Goal: Task Accomplishment & Management: Complete application form

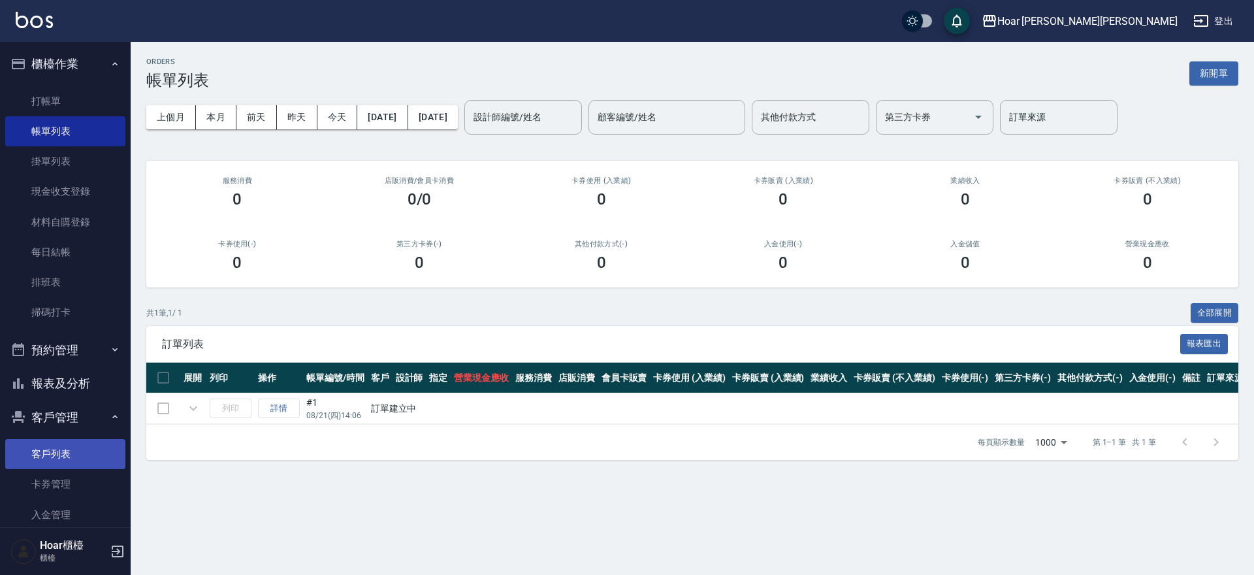
click at [66, 462] on link "客戶列表" at bounding box center [65, 454] width 120 height 30
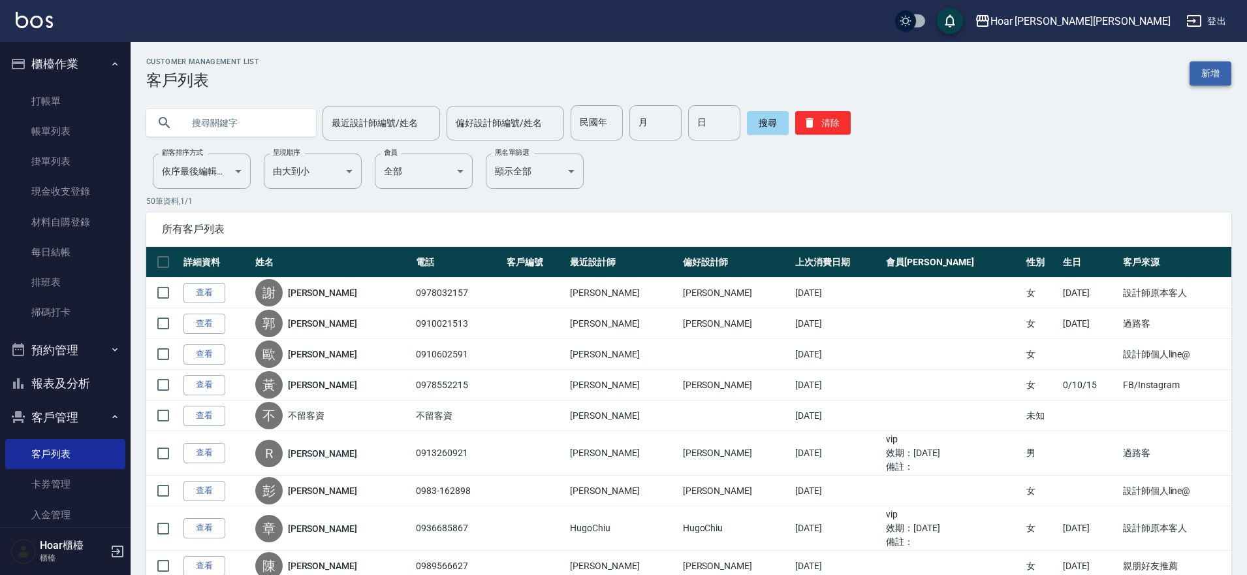
click at [1215, 81] on link "新增" at bounding box center [1211, 73] width 42 height 24
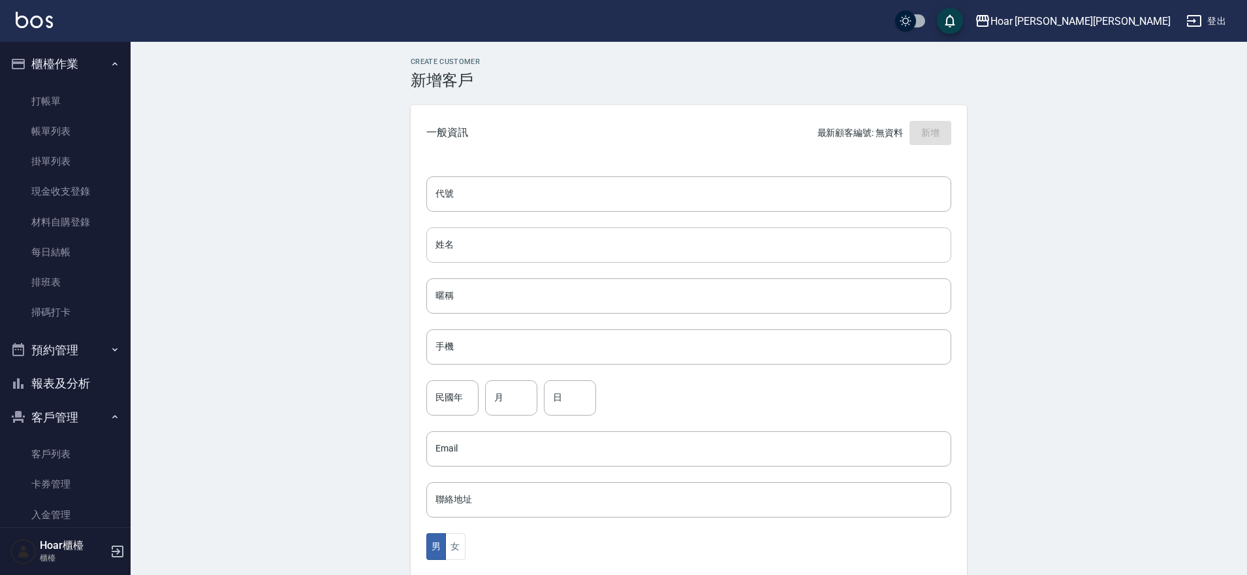
click at [474, 249] on input "姓名" at bounding box center [688, 244] width 525 height 35
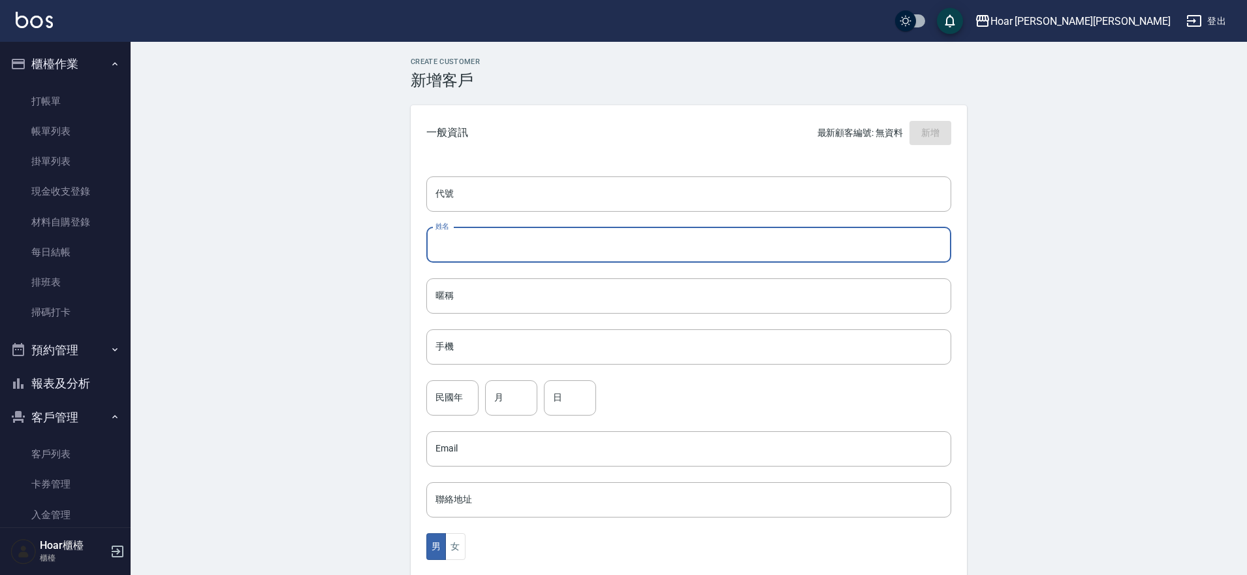
click at [502, 244] on input "姓名" at bounding box center [688, 244] width 525 height 35
type input "x"
type input "[PERSON_NAME]"
click at [462, 352] on input "手機" at bounding box center [688, 346] width 525 height 35
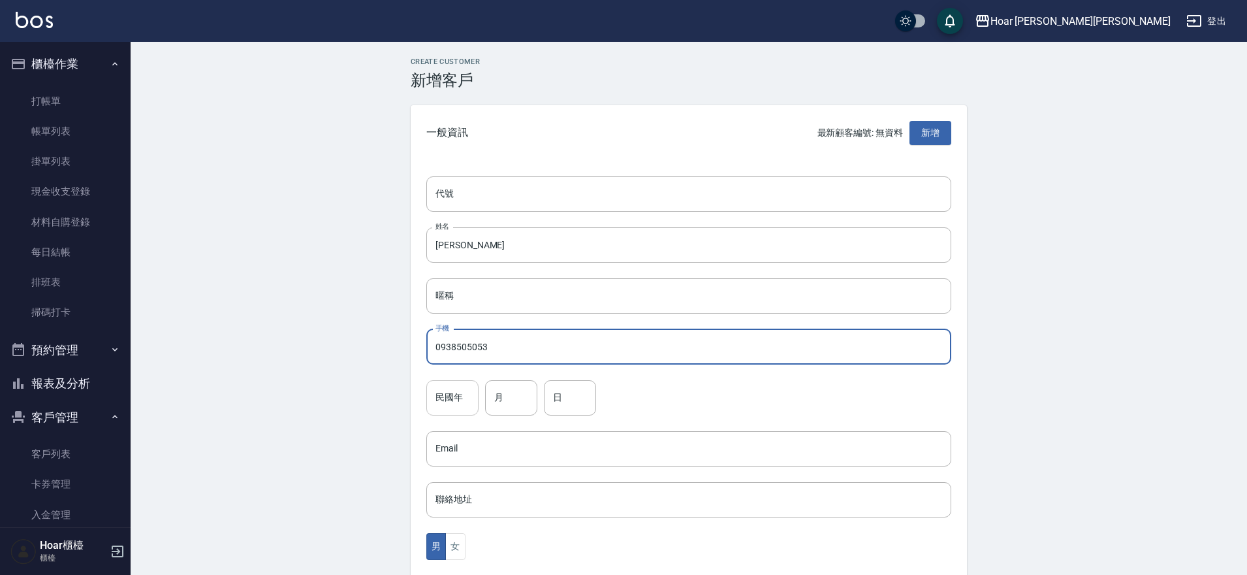
type input "0938505053"
click at [454, 396] on input "民國年" at bounding box center [452, 397] width 52 height 35
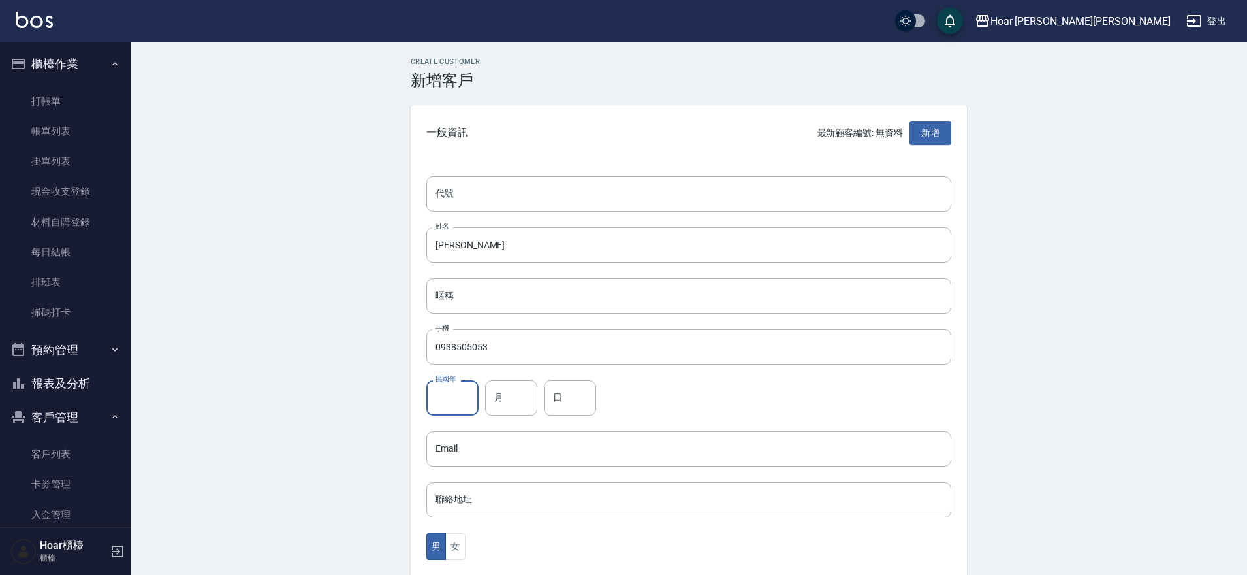
click at [347, 400] on div "Create Customer 新增客戶 一般資訊 最新顧客編號: 無資料 新增 代號 代號 姓名 [PERSON_NAME] 姓名 暱稱 暱稱 手機 093…" at bounding box center [689, 446] width 1117 height 809
click at [466, 542] on div "男 女" at bounding box center [688, 546] width 525 height 27
click at [457, 542] on button "女" at bounding box center [455, 546] width 20 height 27
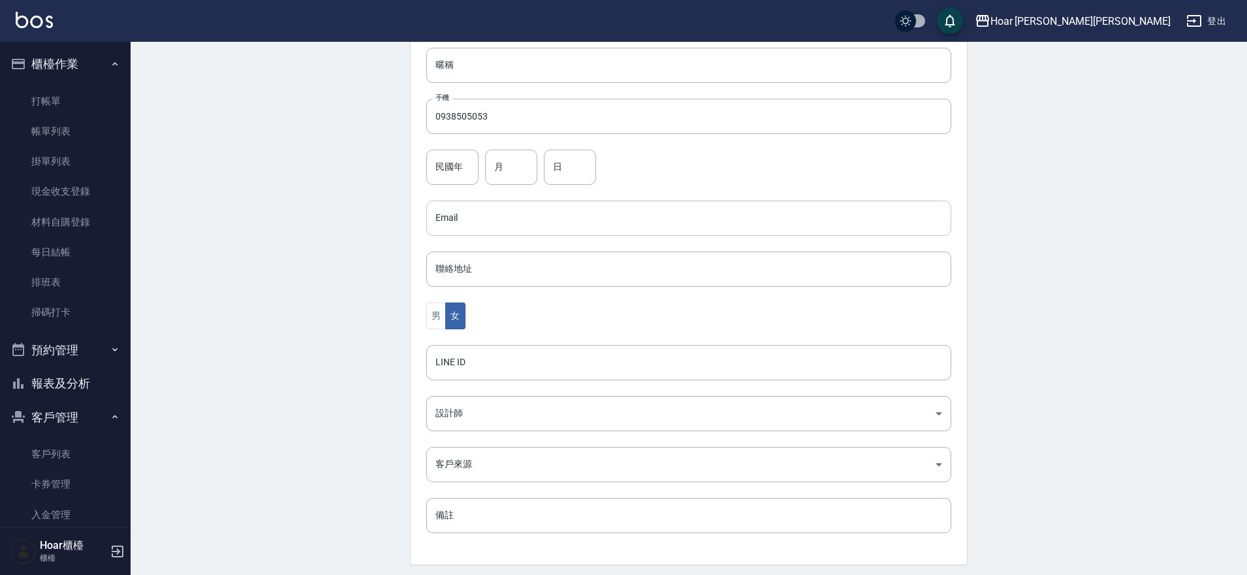
scroll to position [254, 0]
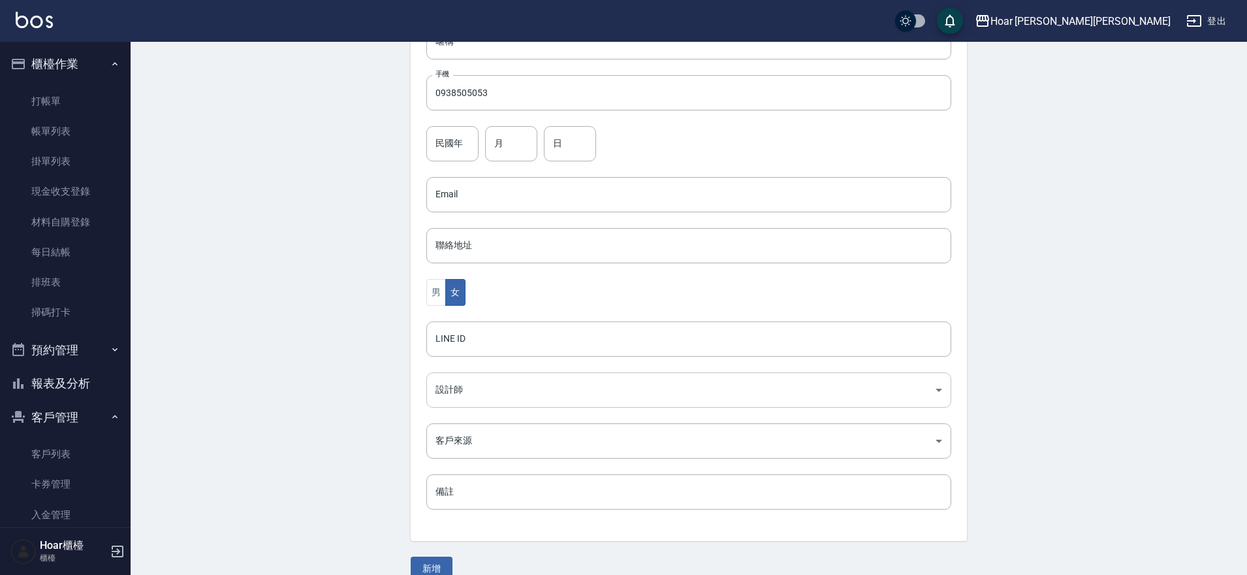
click at [465, 385] on body "Hoar [PERSON_NAME][PERSON_NAME] 登出 櫃檯作業 打帳單 帳單列表 掛單列表 現金收支登錄 材料自購登錄 每日結帳 排班表 掃碼…" at bounding box center [623, 171] width 1247 height 850
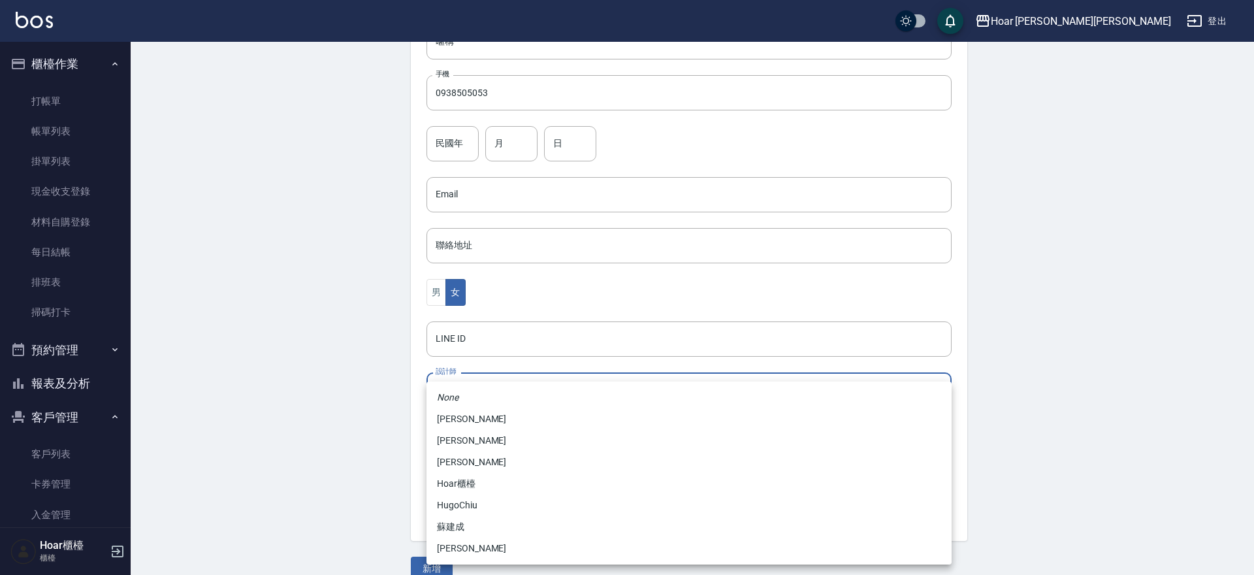
click at [458, 552] on li "[PERSON_NAME]" at bounding box center [688, 549] width 525 height 22
type input "ca54d0d9-00fe-490f-ba6a-72a5339bf885"
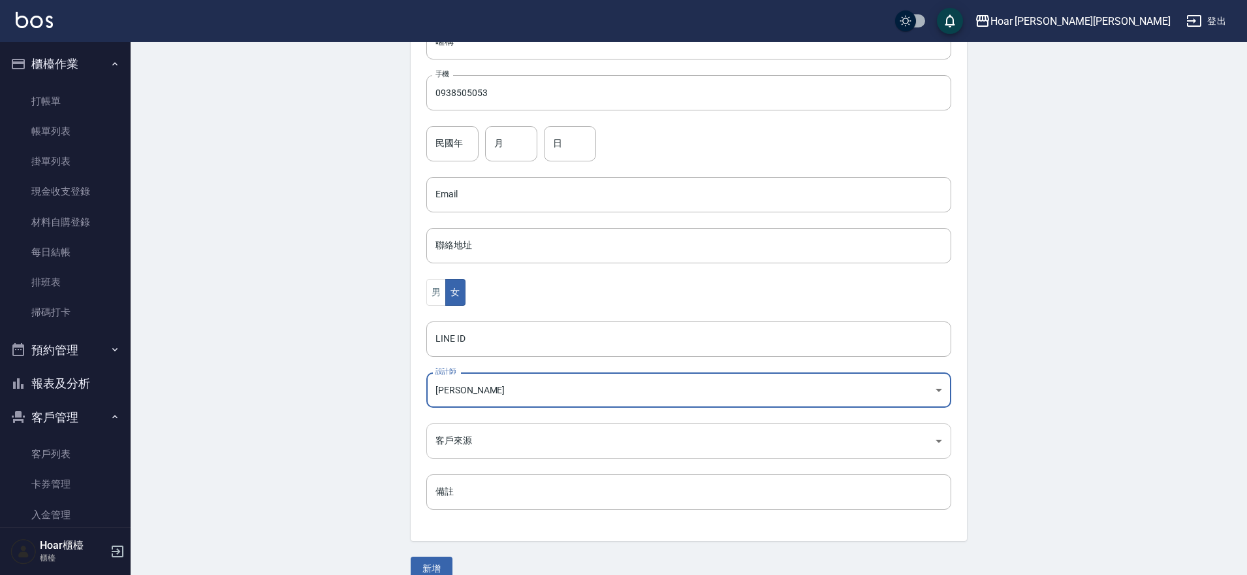
click at [460, 441] on body "Hoar [PERSON_NAME][PERSON_NAME] 登出 櫃檯作業 打帳單 帳單列表 掛單列表 現金收支登錄 材料自購登錄 每日結帳 排班表 掃碼…" at bounding box center [623, 171] width 1247 height 850
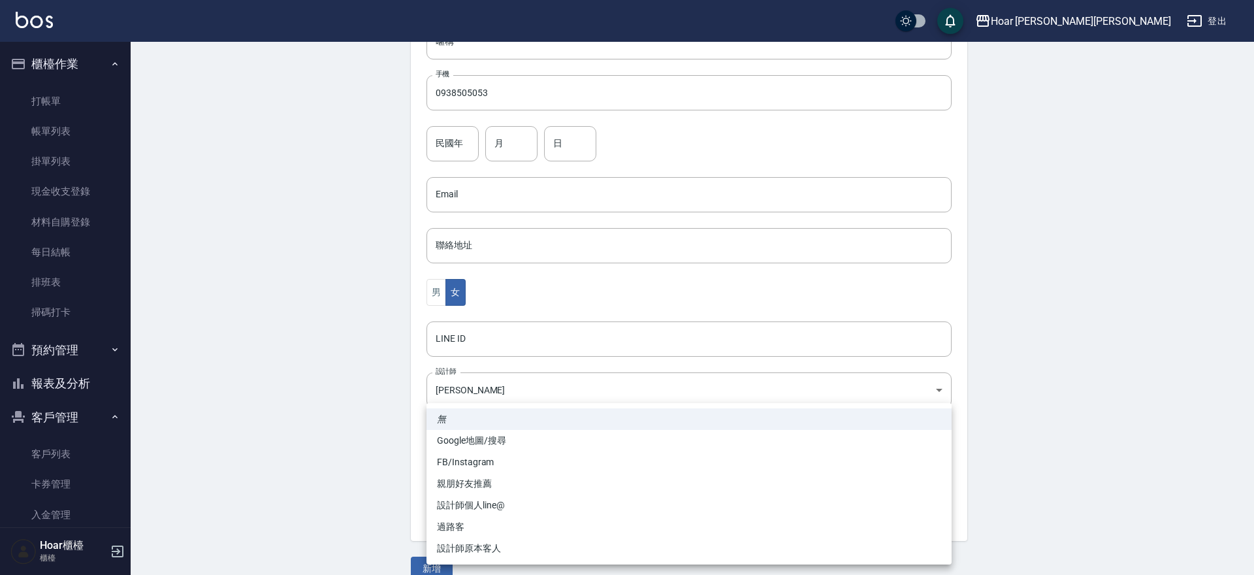
click at [475, 461] on li "FB/Instagram" at bounding box center [688, 462] width 525 height 22
type input "FB/Instagram"
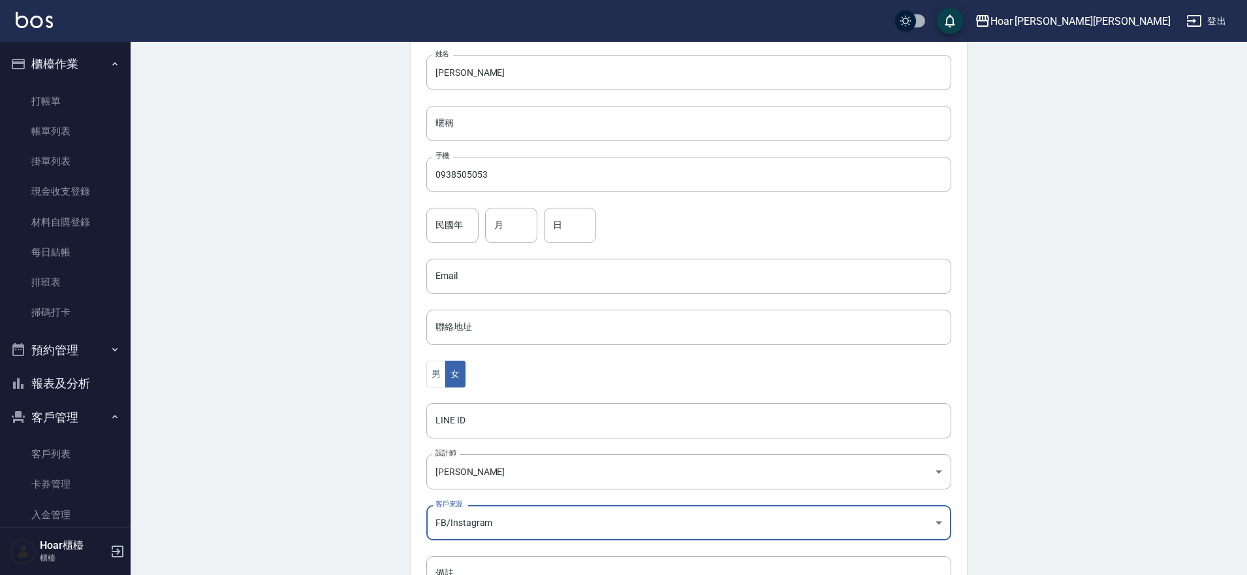
scroll to position [276, 0]
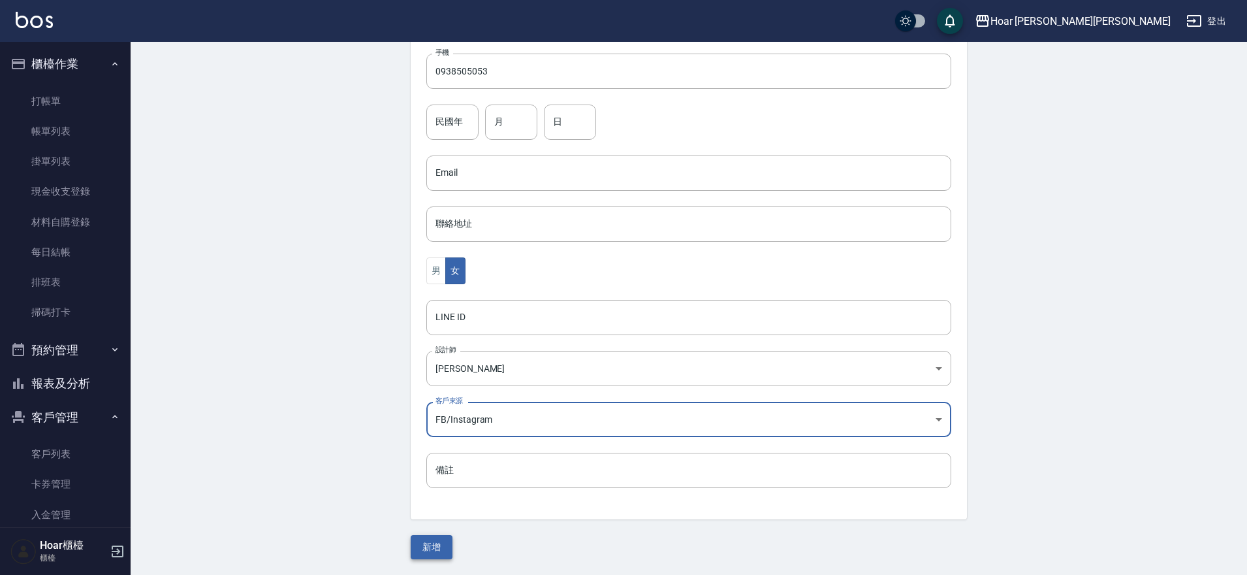
click at [445, 549] on button "新增" at bounding box center [432, 547] width 42 height 24
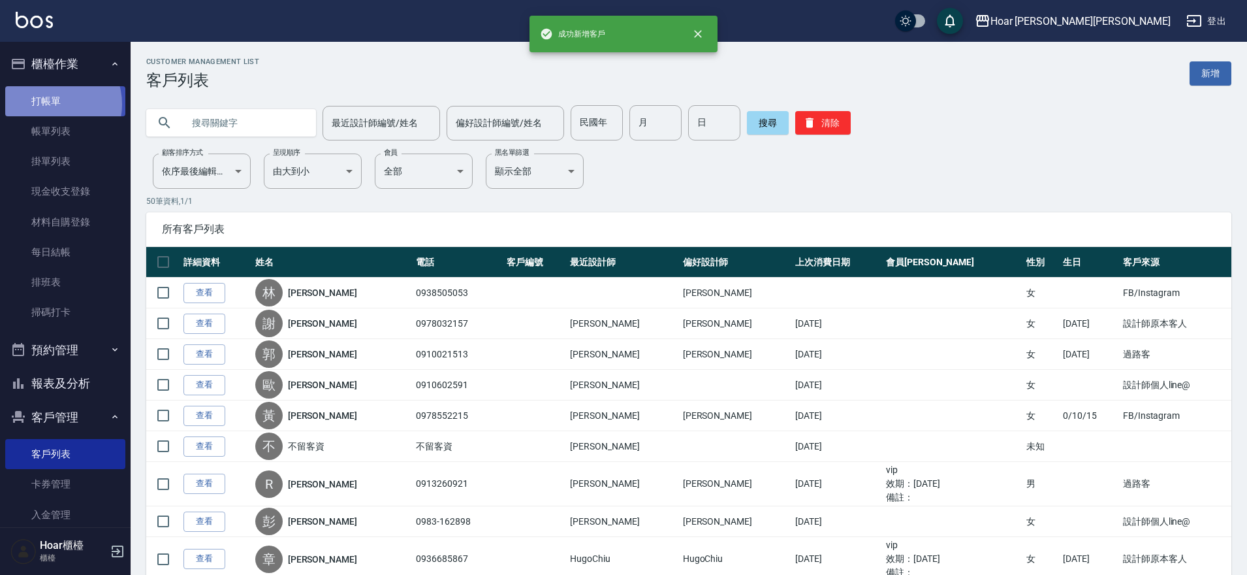
scroll to position [5, 0]
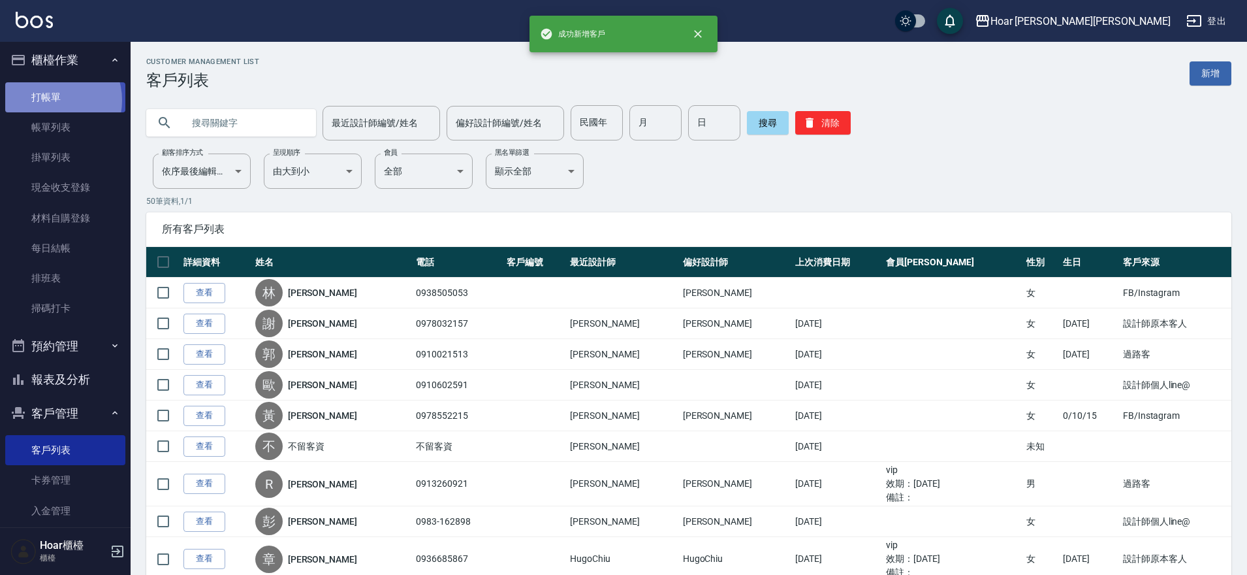
click at [53, 102] on link "打帳單" at bounding box center [65, 97] width 120 height 30
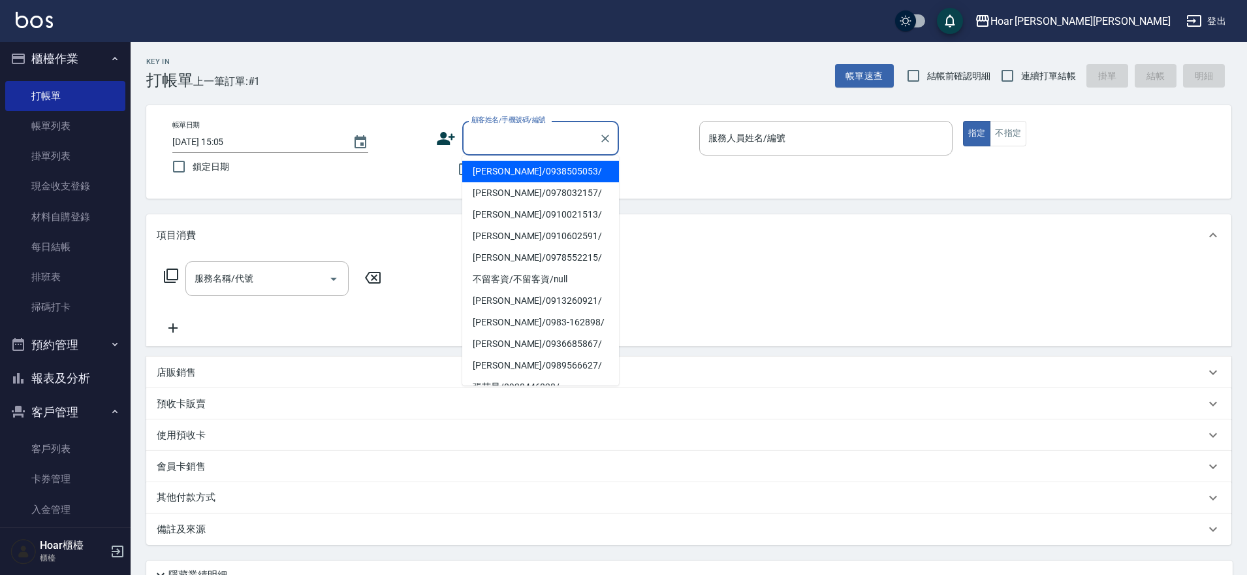
click at [511, 133] on input "顧客姓名/手機號碼/編號" at bounding box center [530, 138] width 125 height 23
click at [517, 170] on li "[PERSON_NAME]/0938505053/" at bounding box center [540, 172] width 157 height 22
type input "[PERSON_NAME]/0938505053/"
type input "Shami-3"
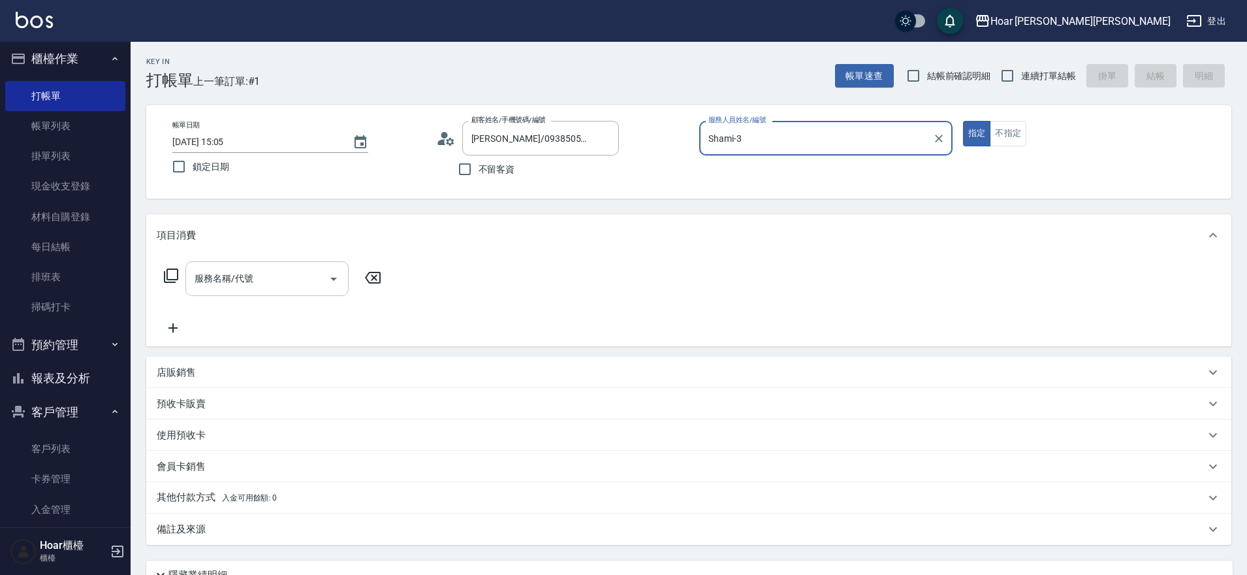
click at [281, 283] on input "服務名稱/代號" at bounding box center [257, 278] width 132 height 23
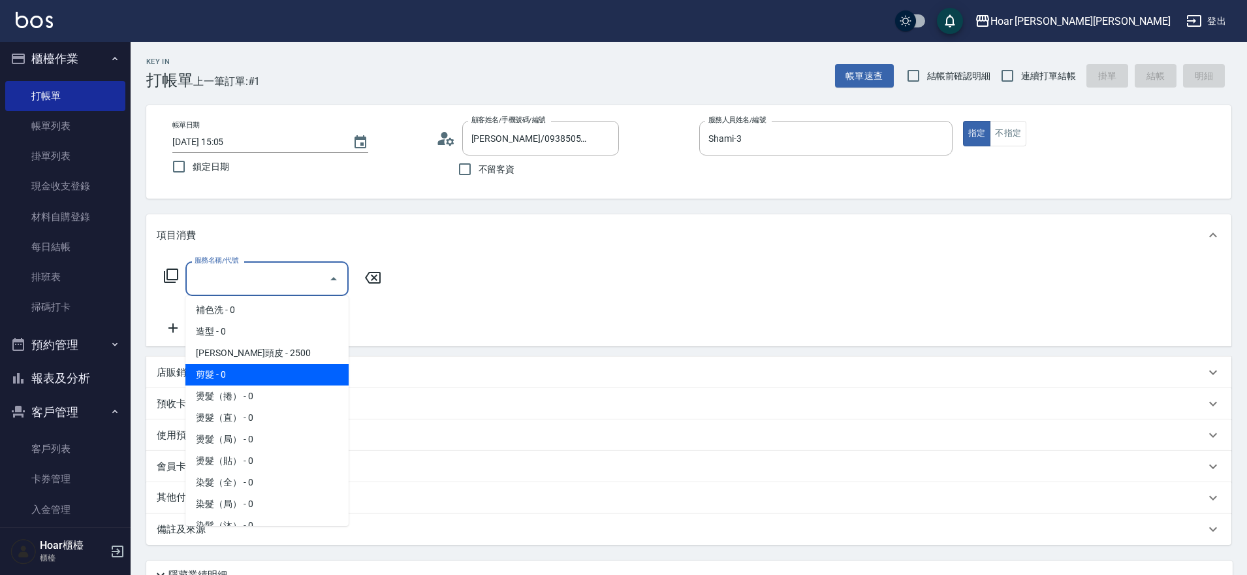
scroll to position [127, 0]
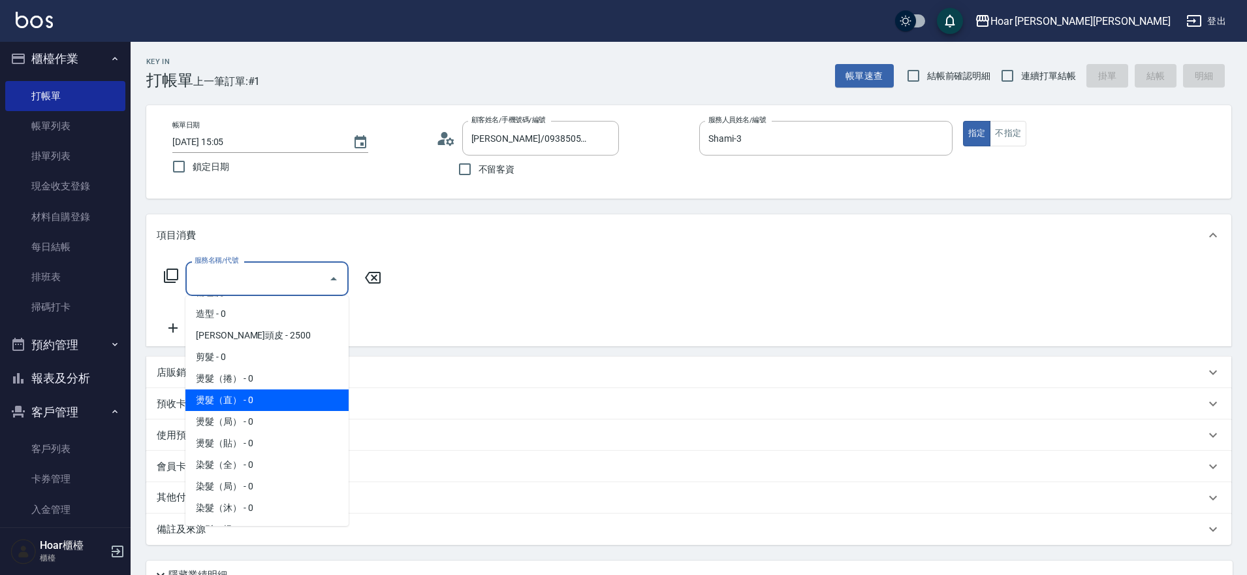
click at [224, 394] on span "燙髮（直） - 0" at bounding box center [266, 400] width 163 height 22
type input "燙髮（直）(302)"
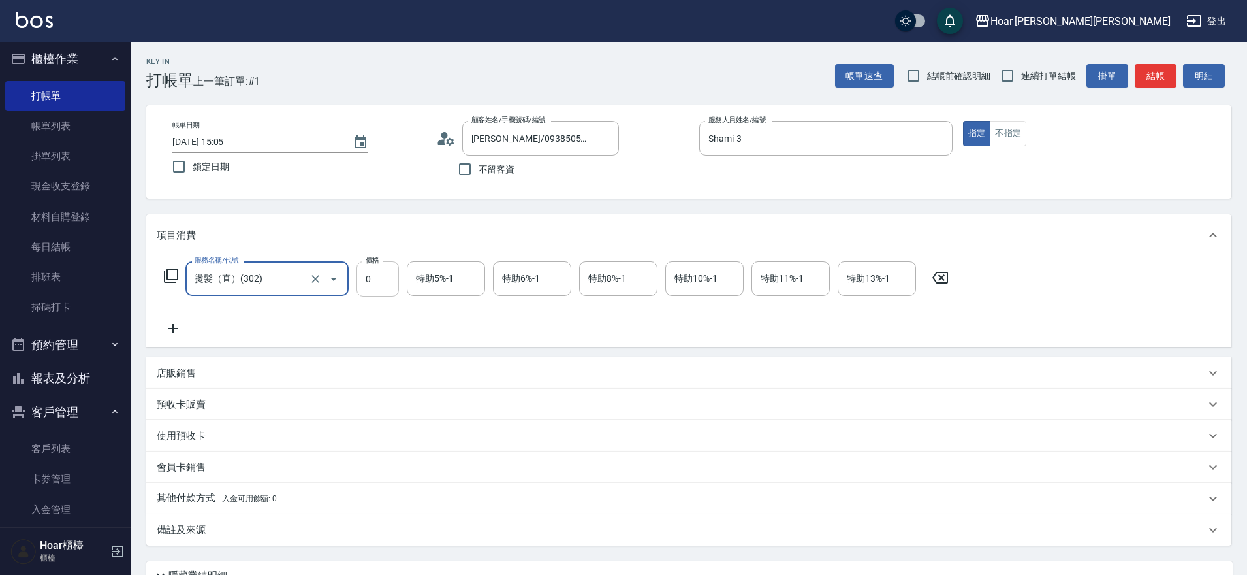
click at [394, 285] on input "0" at bounding box center [378, 278] width 42 height 35
type input "1800"
click at [180, 329] on icon at bounding box center [173, 329] width 33 height 16
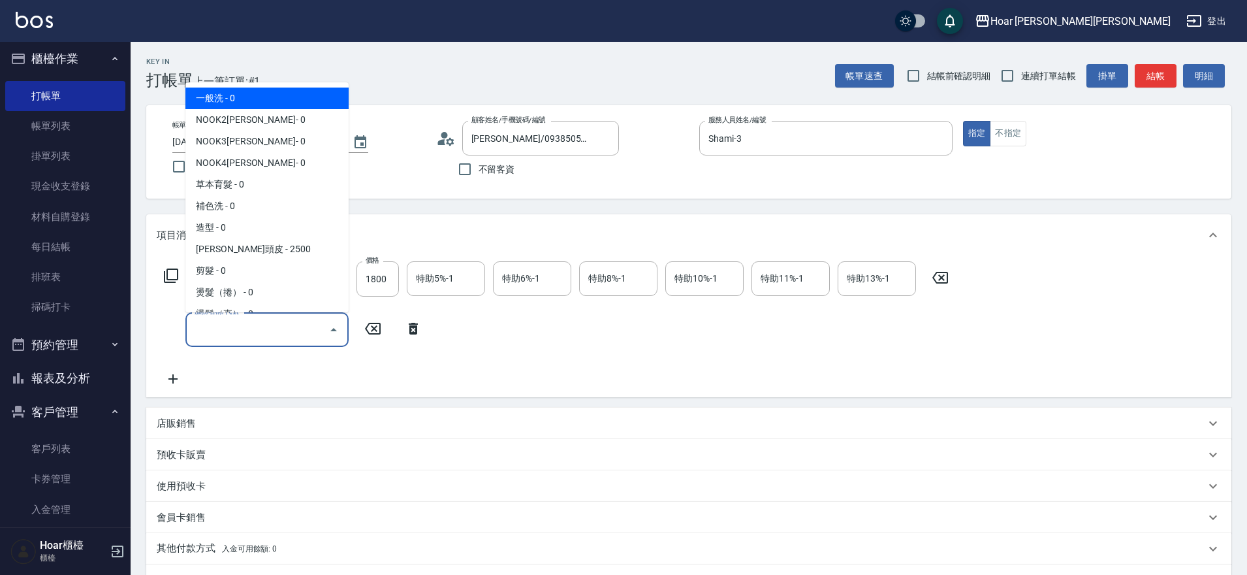
click at [225, 336] on input "服務名稱/代號" at bounding box center [257, 329] width 132 height 23
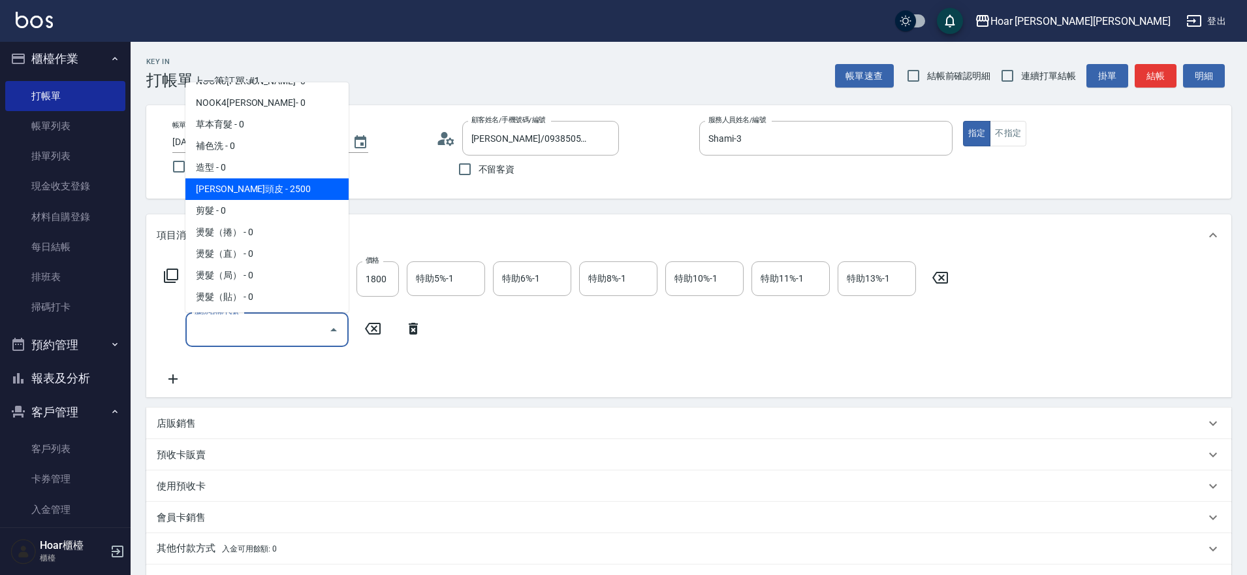
scroll to position [70, 0]
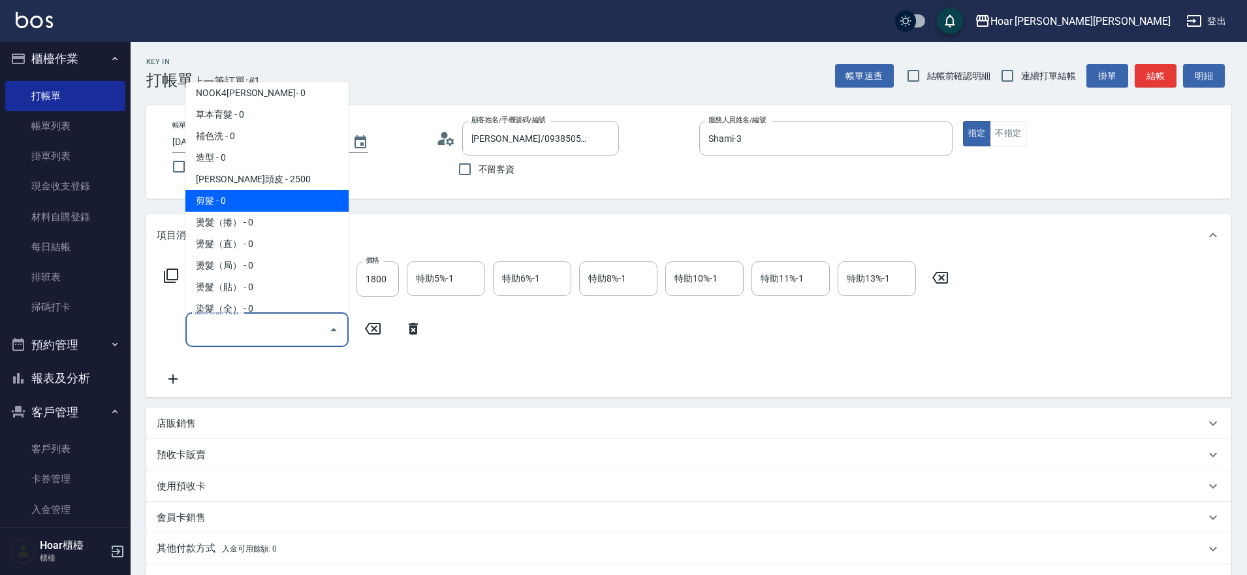
click at [231, 199] on span "剪髮 - 0" at bounding box center [266, 201] width 163 height 22
type input "剪髮(201)"
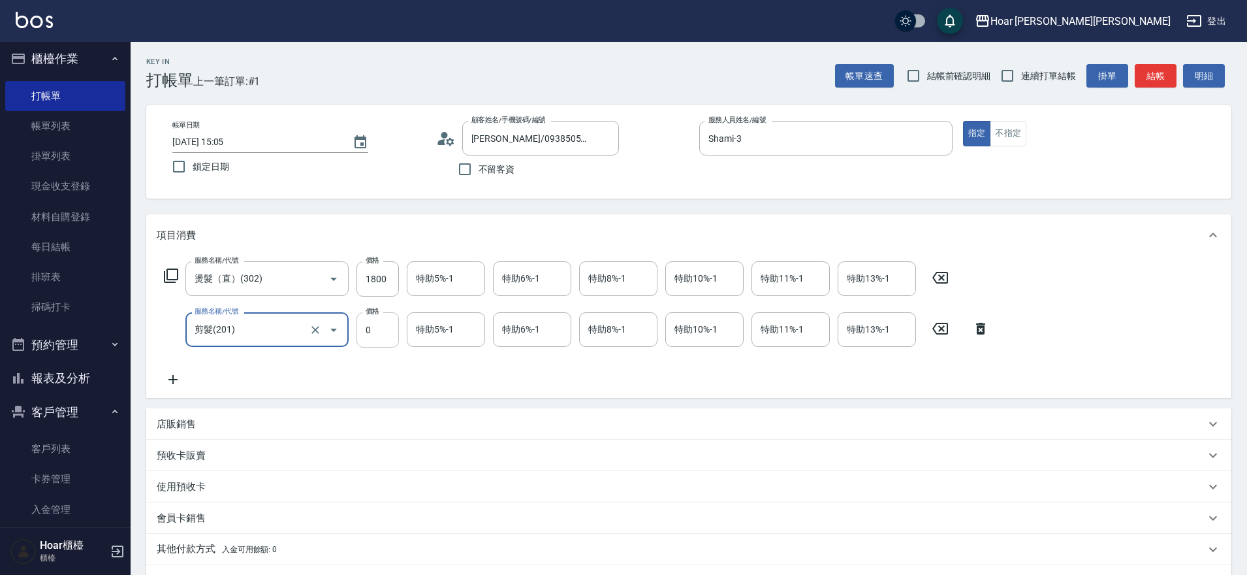
click at [386, 327] on input "0" at bounding box center [378, 329] width 42 height 35
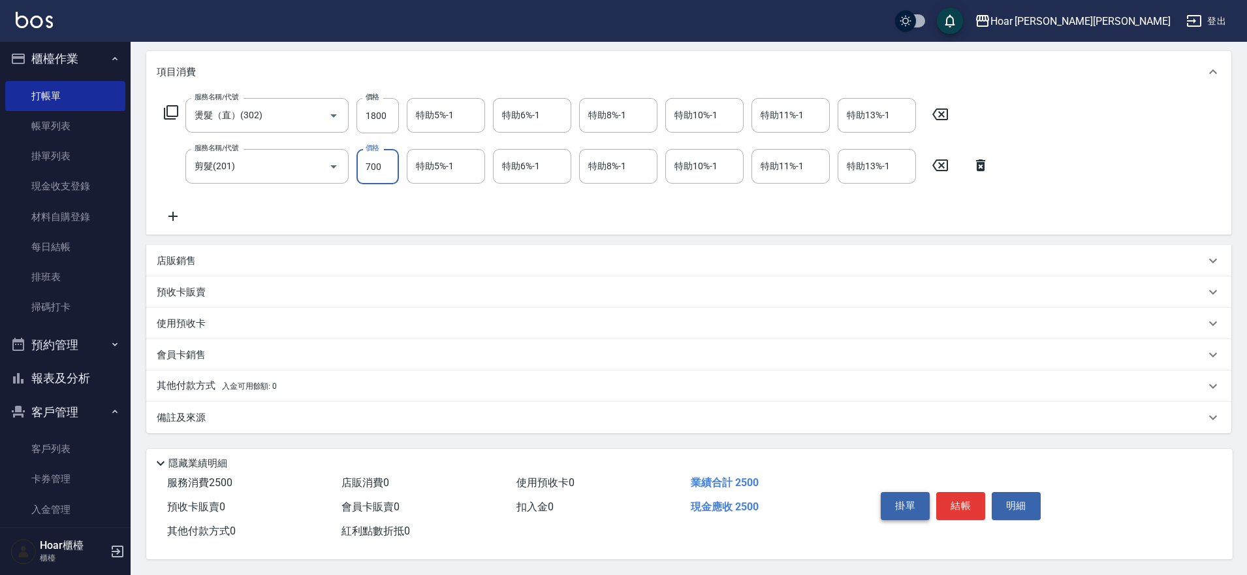
type input "700"
click at [890, 500] on button "掛單" at bounding box center [905, 505] width 49 height 27
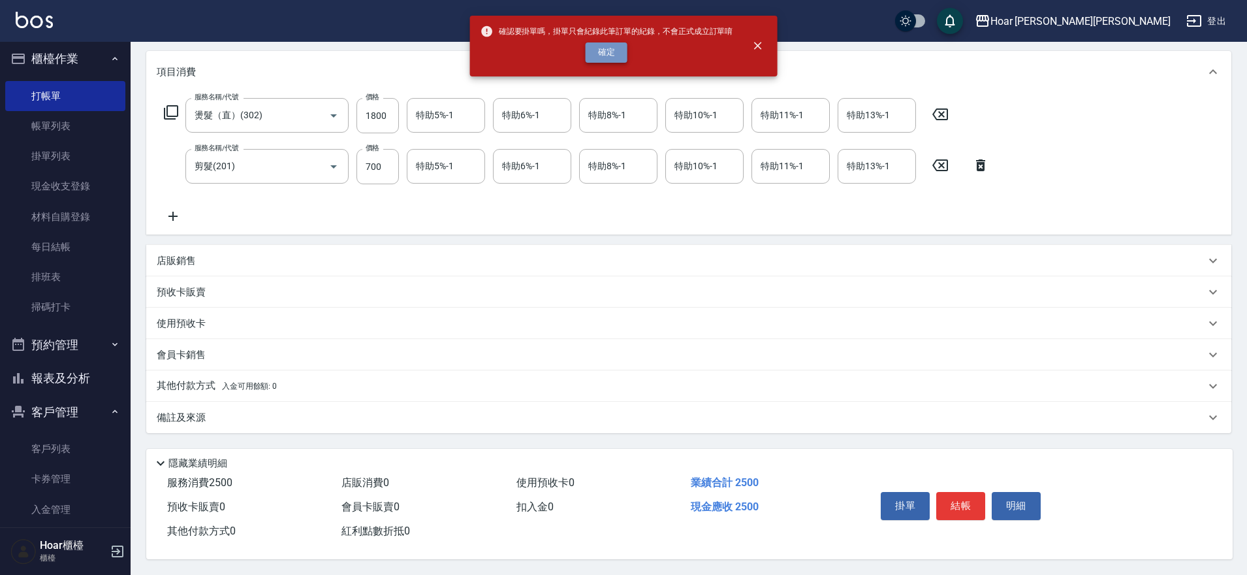
click at [611, 61] on button "確定" at bounding box center [607, 52] width 42 height 20
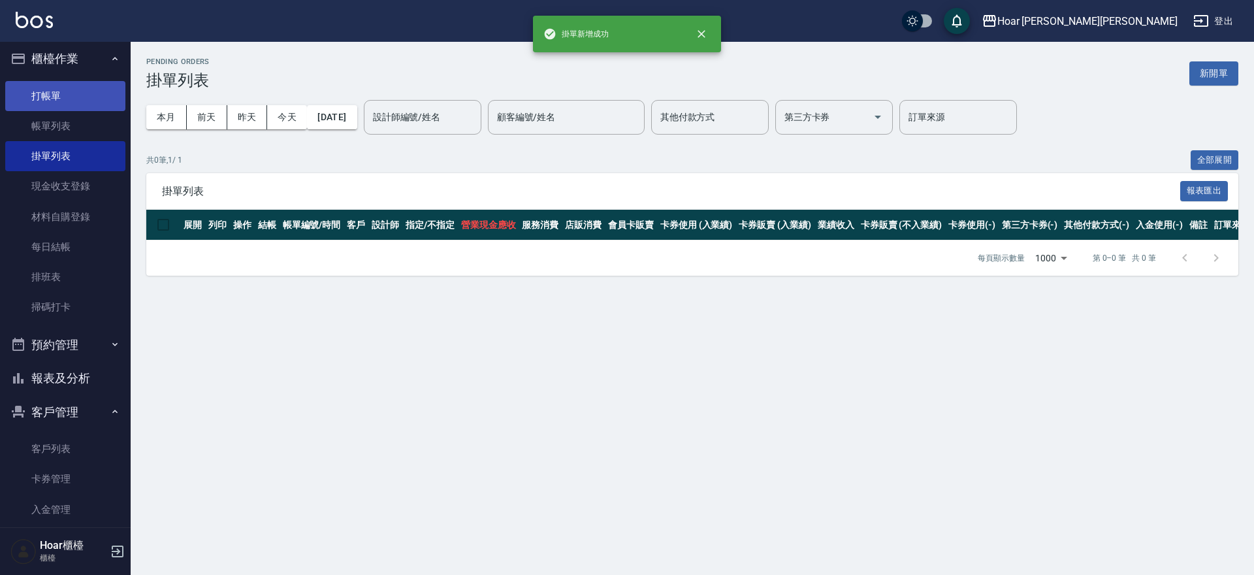
click at [76, 99] on link "打帳單" at bounding box center [65, 96] width 120 height 30
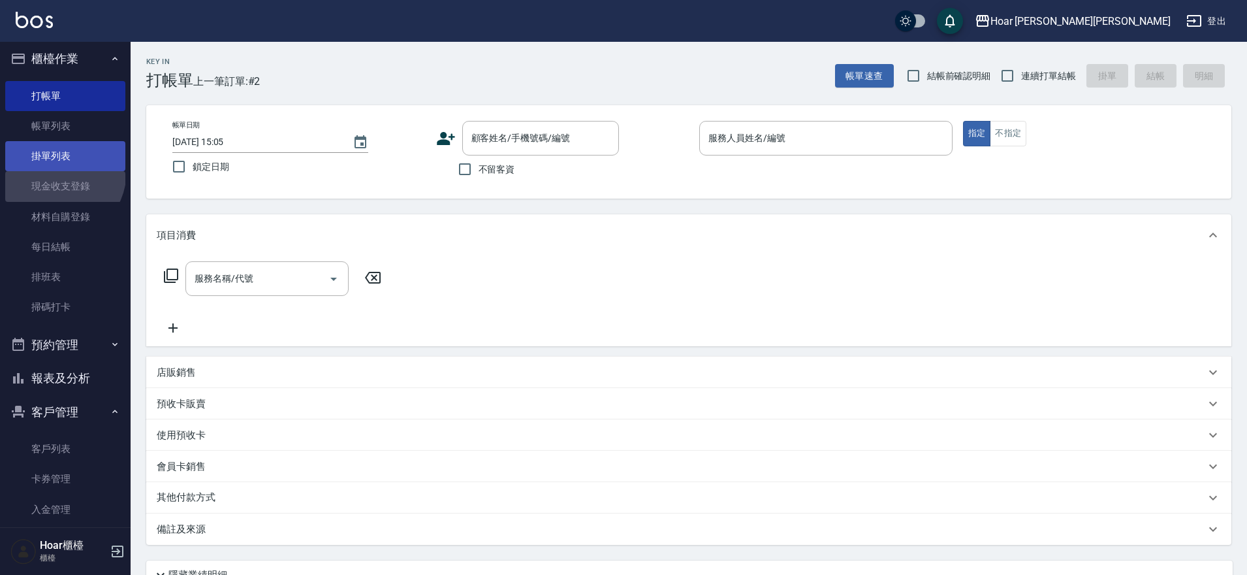
click at [52, 171] on link "現金收支登錄" at bounding box center [65, 186] width 120 height 30
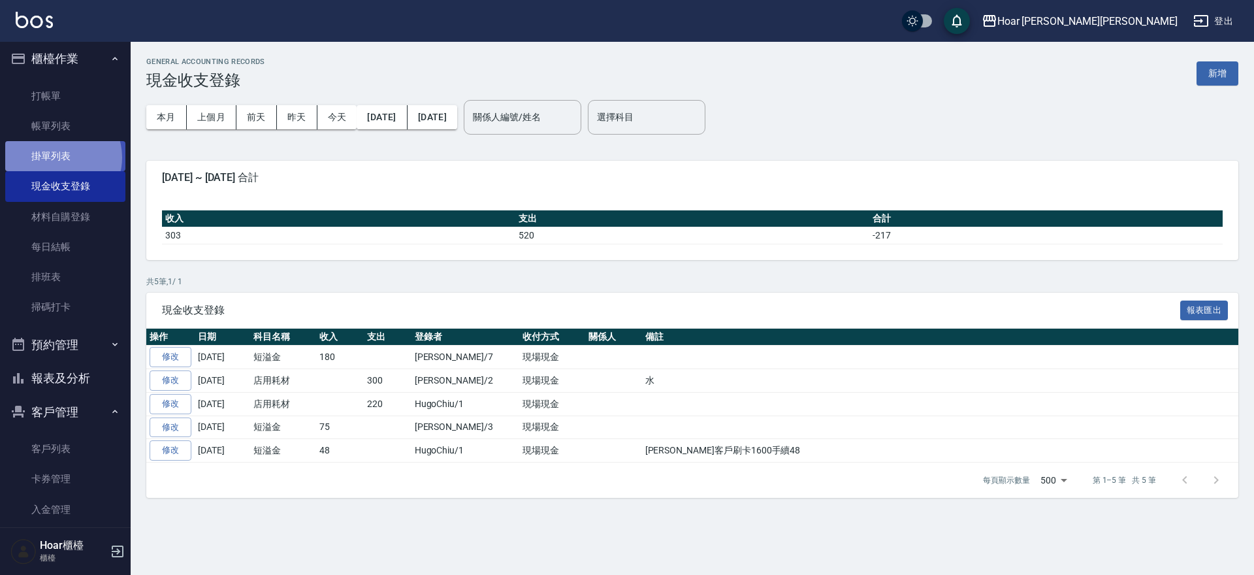
click at [60, 157] on link "掛單列表" at bounding box center [65, 156] width 120 height 30
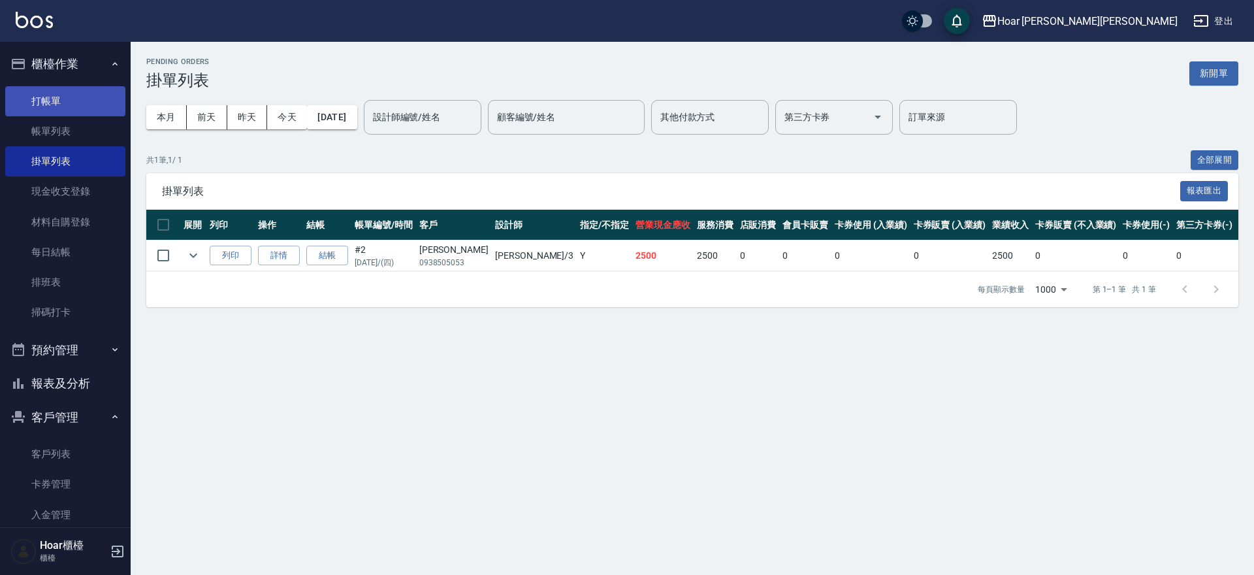
click at [51, 103] on link "打帳單" at bounding box center [65, 101] width 120 height 30
